Goal: Navigation & Orientation: Find specific page/section

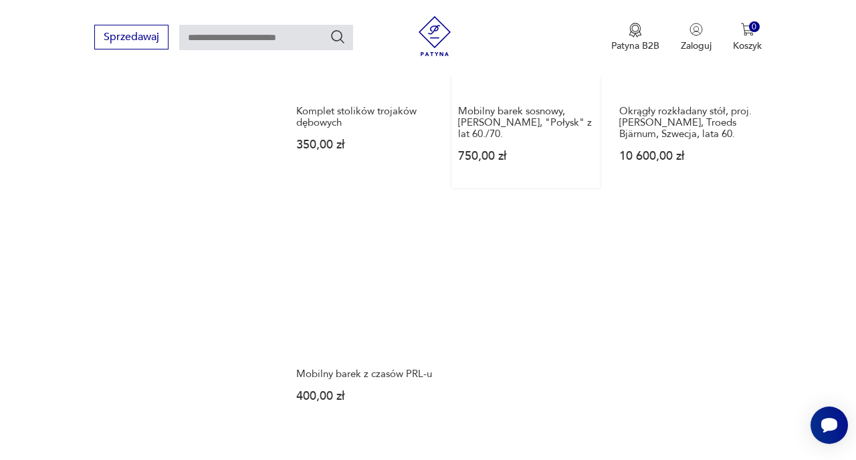
scroll to position [1876, 0]
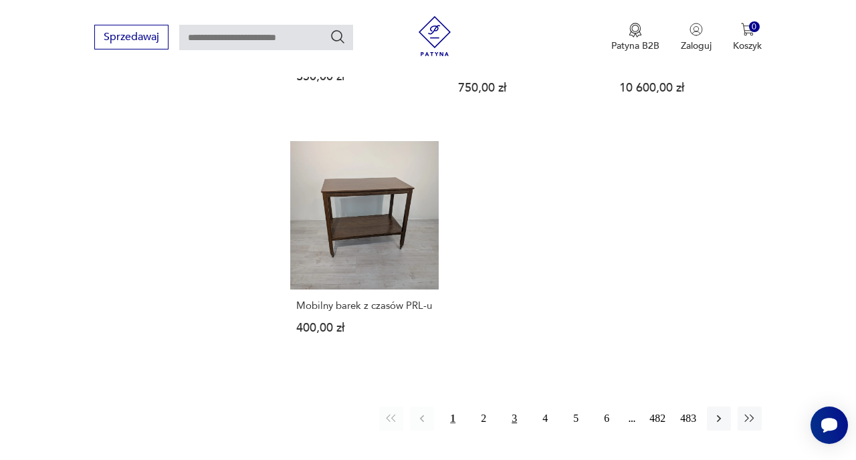
click at [518, 407] on button "3" at bounding box center [514, 419] width 24 height 24
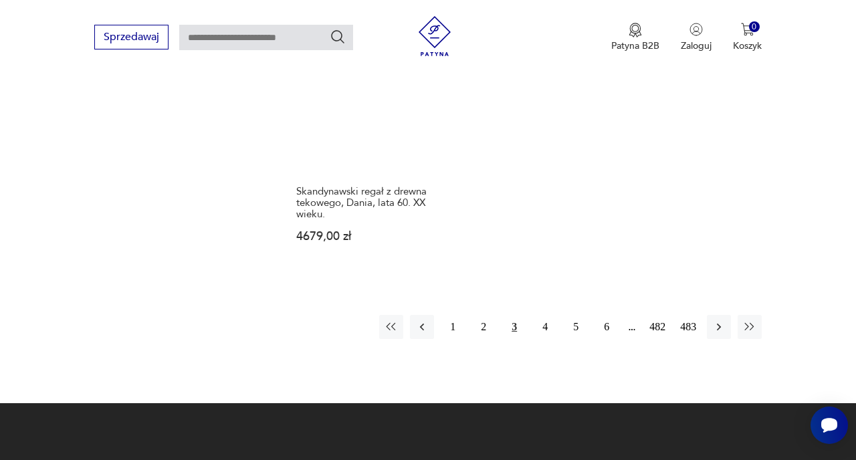
scroll to position [1962, 0]
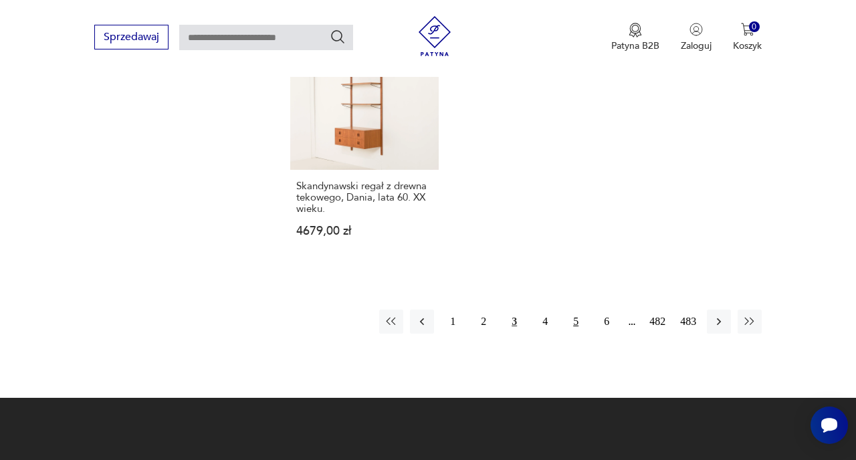
click at [578, 310] on button "5" at bounding box center [576, 322] width 24 height 24
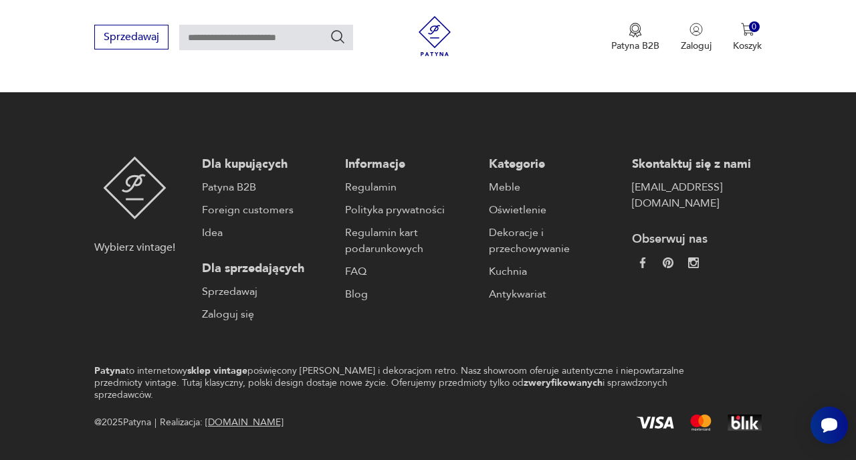
scroll to position [2206, 0]
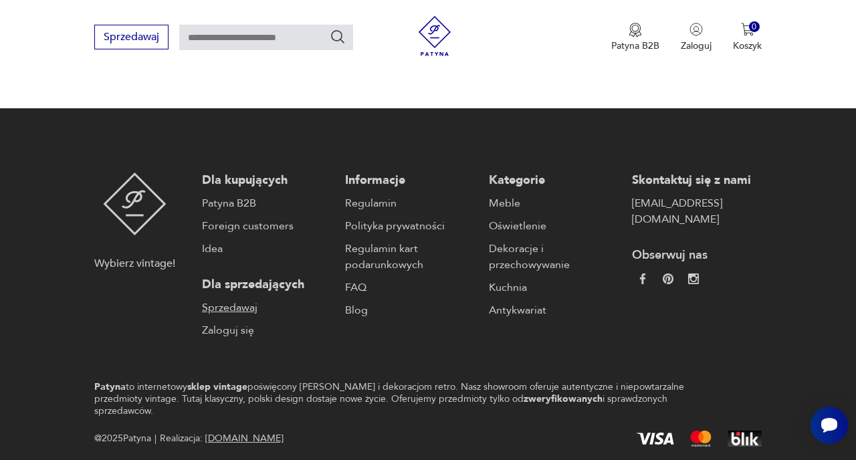
click at [243, 300] on link "Sprzedawaj" at bounding box center [267, 308] width 130 height 16
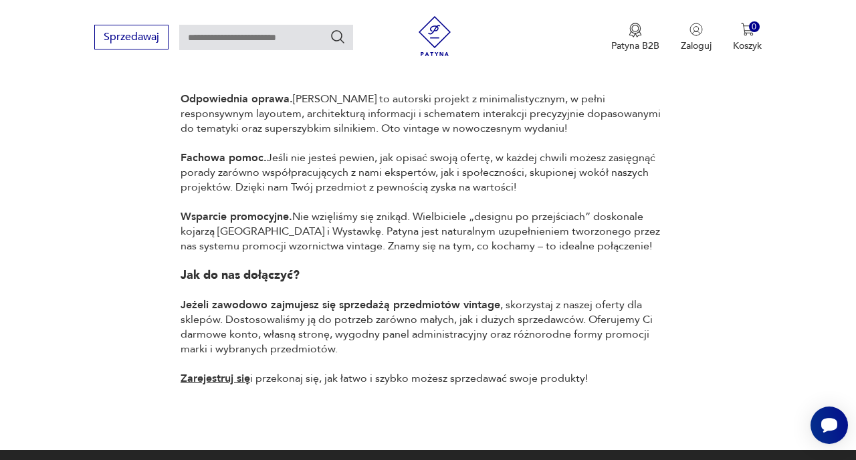
scroll to position [933, 0]
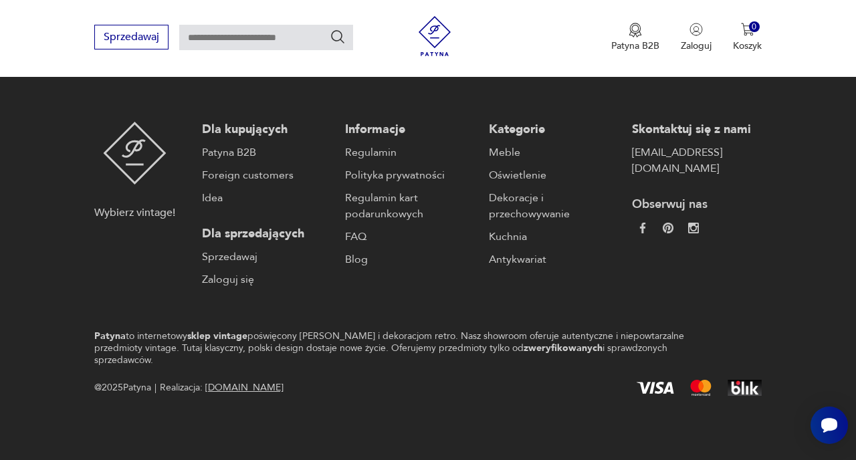
scroll to position [1536, 0]
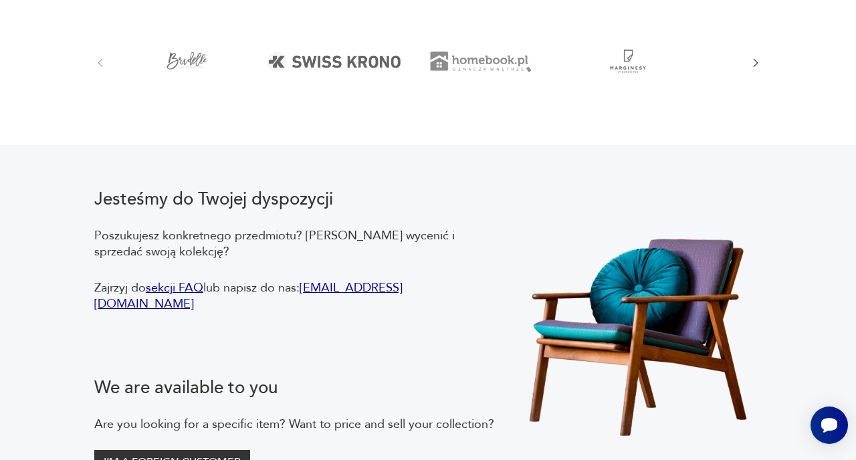
scroll to position [27, 0]
